Goal: Task Accomplishment & Management: Complete application form

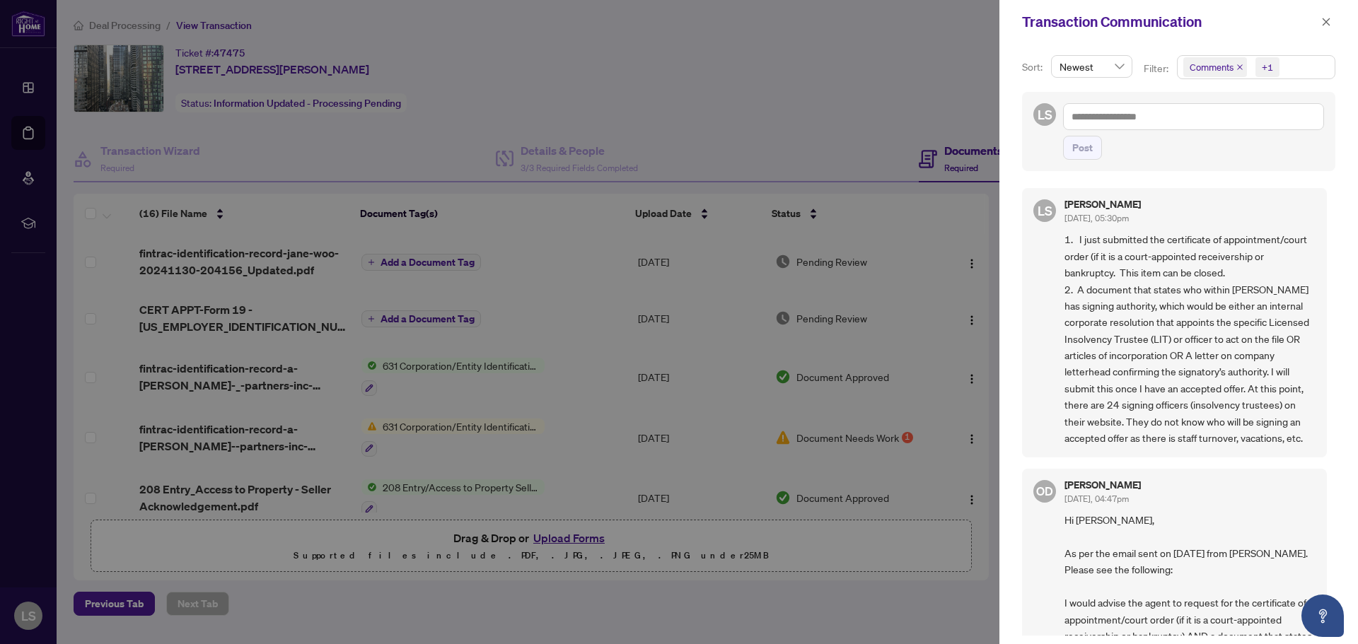
click at [1284, 417] on span "1. I just submitted the certificate of appointment/court order (if it is a cour…" at bounding box center [1189, 338] width 251 height 215
click at [1279, 424] on span "1. I just submitted the certificate of appointment/court order (if it is a cour…" at bounding box center [1189, 338] width 251 height 215
click at [1066, 439] on span "1. I just submitted the certificate of appointment/court order (if it is a cour…" at bounding box center [1189, 338] width 251 height 215
click at [1121, 438] on span "1. I just submitted the certificate of appointment/court order (if it is a cour…" at bounding box center [1189, 338] width 251 height 215
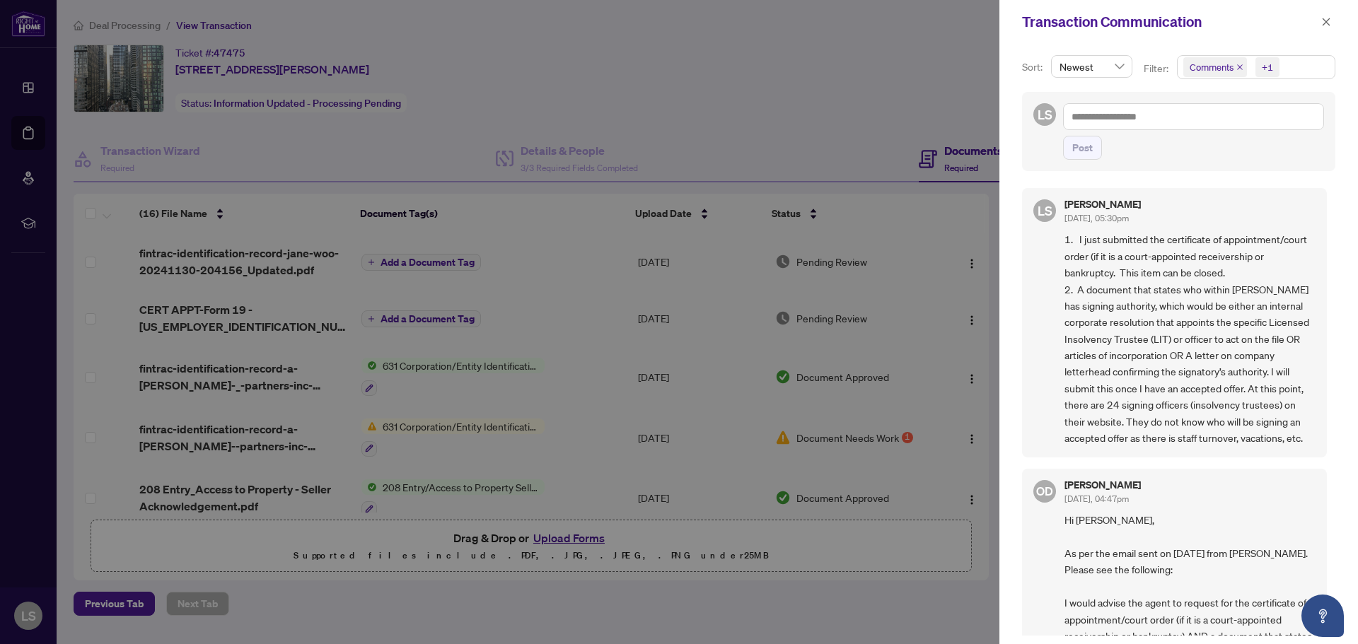
click at [945, 45] on div at bounding box center [679, 322] width 1358 height 644
click at [1324, 21] on icon "close" at bounding box center [1326, 22] width 8 height 8
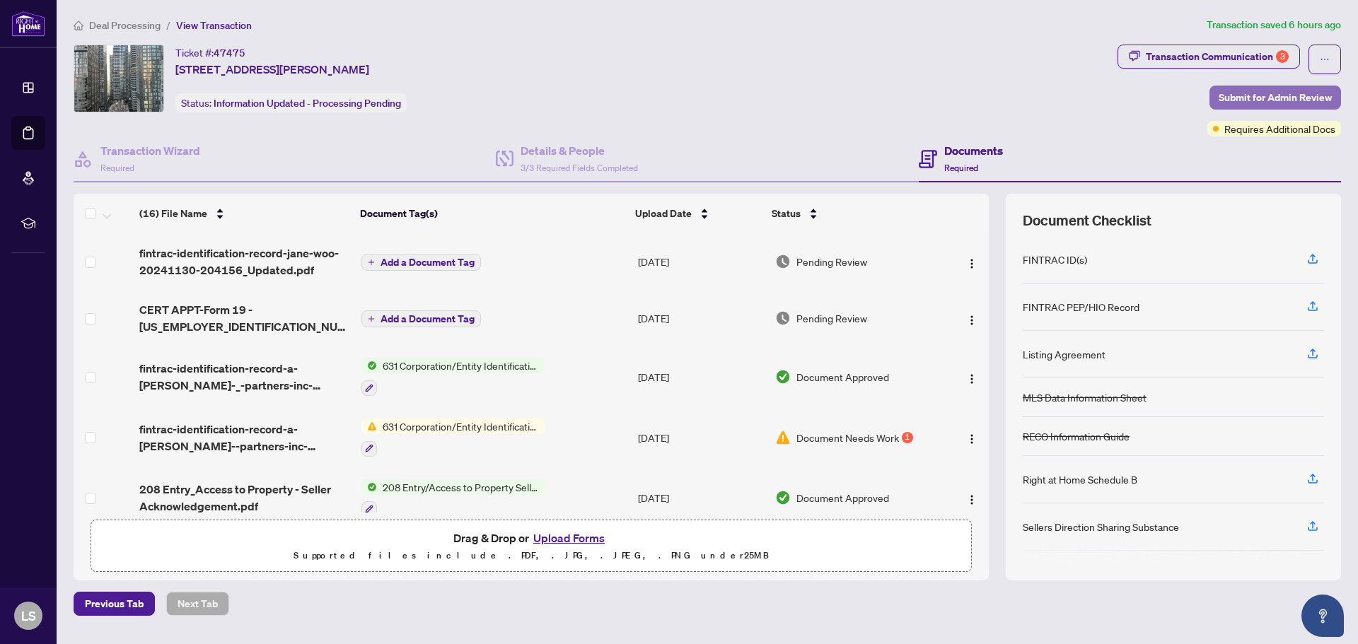
click at [1281, 98] on span "Submit for Admin Review" at bounding box center [1274, 97] width 113 height 23
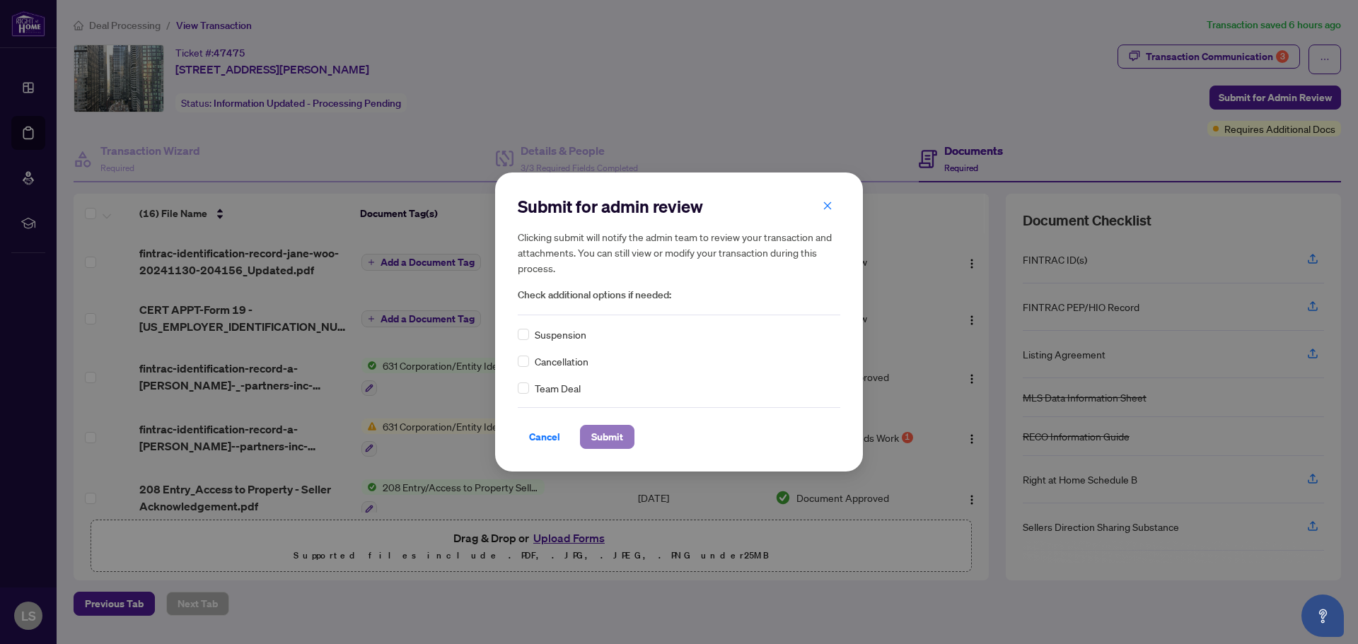
click at [617, 433] on span "Submit" at bounding box center [607, 437] width 32 height 23
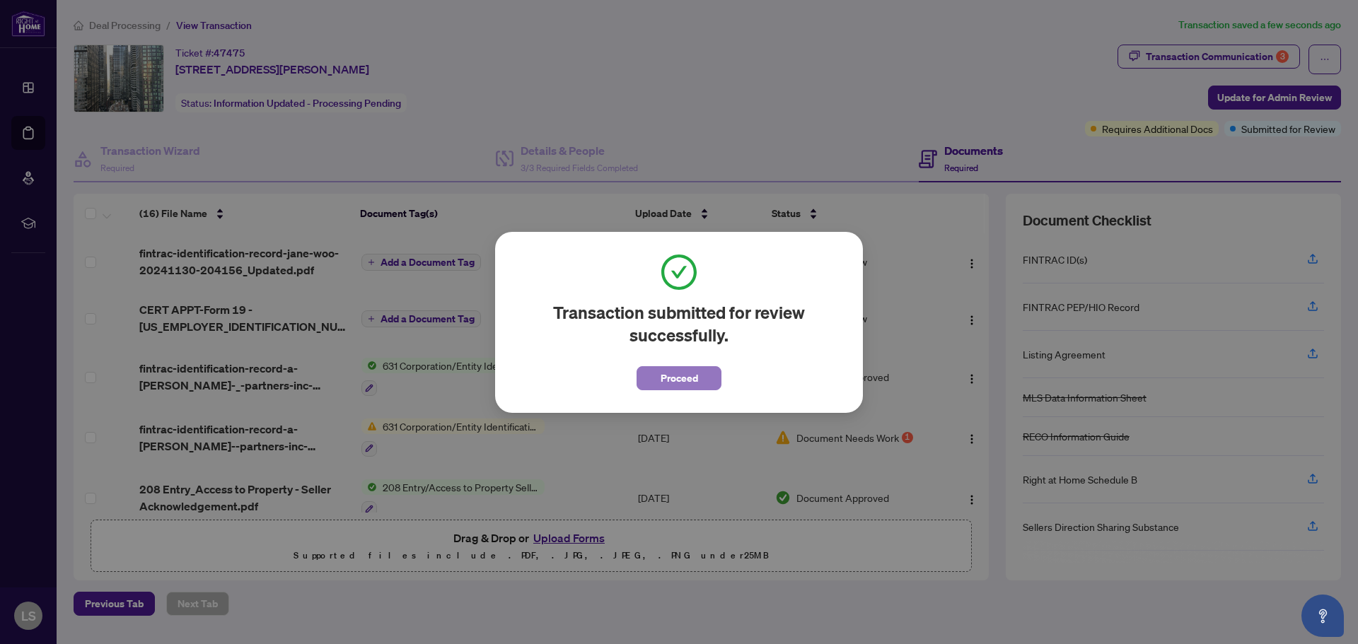
click at [700, 375] on button "Proceed" at bounding box center [678, 378] width 85 height 24
